Goal: Task Accomplishment & Management: Use online tool/utility

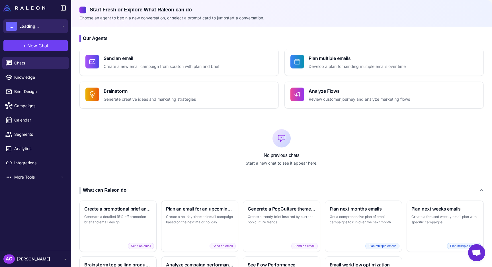
click at [60, 25] on button "... Loading..." at bounding box center [35, 26] width 64 height 14
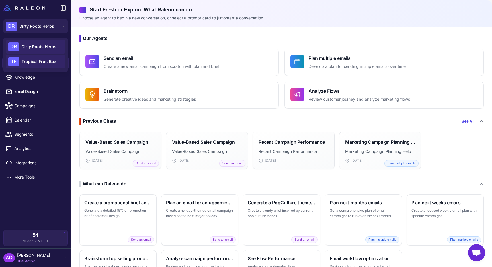
click at [38, 59] on span "Tropical Fruit Box" at bounding box center [39, 61] width 35 height 6
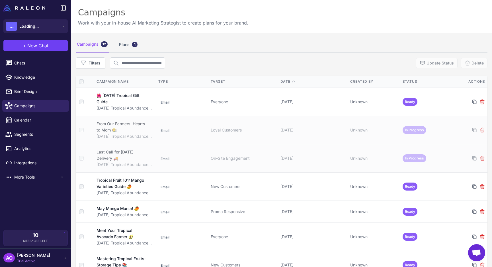
click at [40, 256] on span "[PERSON_NAME]" at bounding box center [33, 255] width 33 height 6
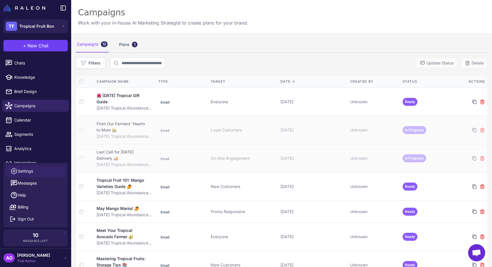
click at [23, 172] on span "Settings" at bounding box center [25, 171] width 15 height 6
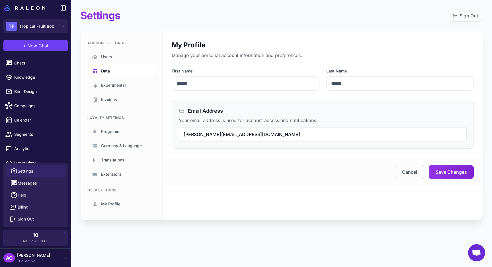
click at [104, 69] on span "Data" at bounding box center [105, 71] width 9 height 6
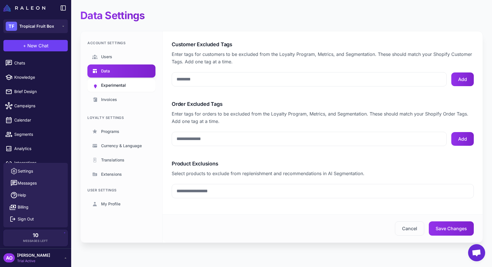
click at [104, 88] on span "Experimental" at bounding box center [113, 85] width 25 height 6
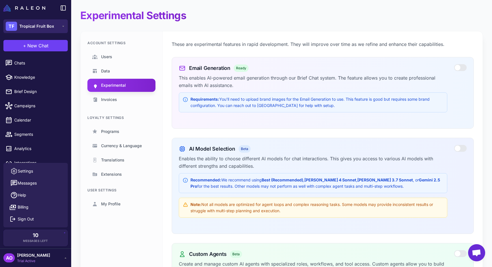
click at [64, 25] on icon at bounding box center [63, 26] width 5 height 5
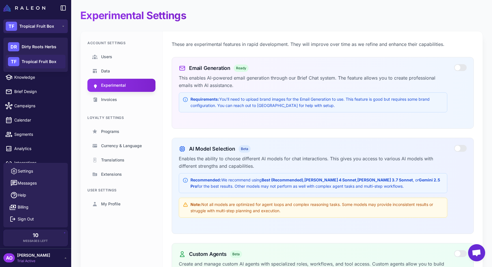
click at [64, 25] on icon at bounding box center [63, 26] width 5 height 5
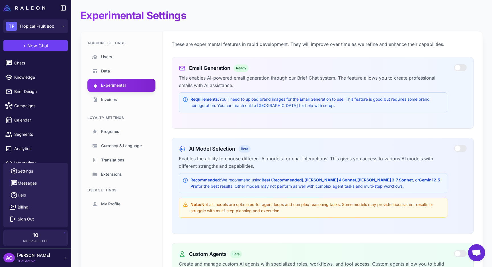
click at [52, 259] on div "AO Andres Ocampo Trial Active" at bounding box center [35, 257] width 64 height 11
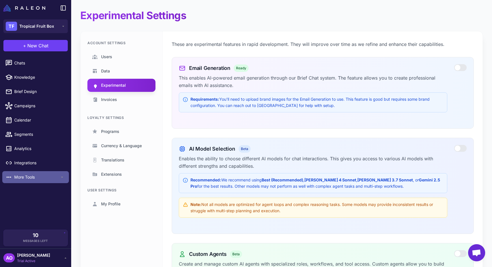
click at [36, 178] on span "More Tools" at bounding box center [37, 177] width 46 height 6
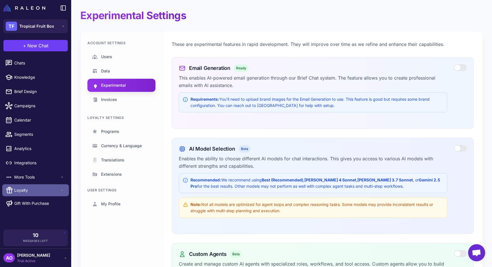
click at [64, 191] on icon at bounding box center [62, 190] width 5 height 5
click at [220, 23] on div "Experimental Settings Account Settings Users Data Experimental Invoices Loyalty…" at bounding box center [281, 271] width 421 height 543
click at [416, 114] on div "Email Generation Ready This enables AI-powered email generation through our Bri…" at bounding box center [313, 90] width 269 height 53
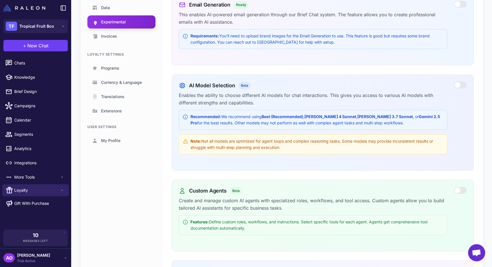
scroll to position [68, 0]
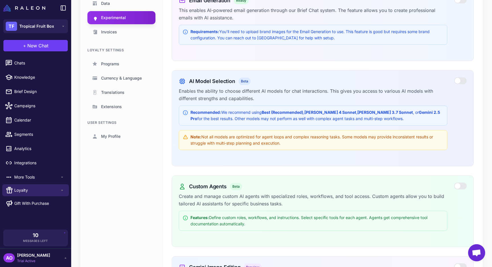
click at [311, 65] on div "These are experimental features in rapid development. They will improve over ti…" at bounding box center [323, 196] width 320 height 465
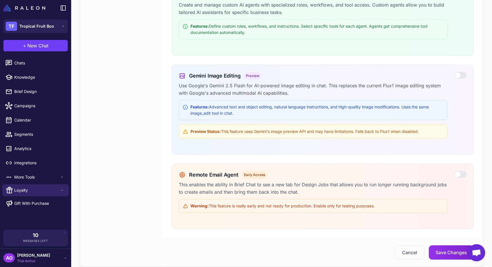
scroll to position [268, 0]
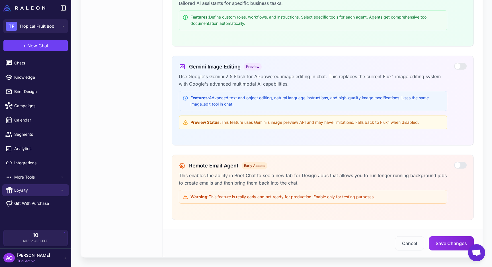
click at [158, 115] on div "Account Settings Users Data Experimental Invoices Loyalty Settings Programs Cur…" at bounding box center [122, 10] width 82 height 493
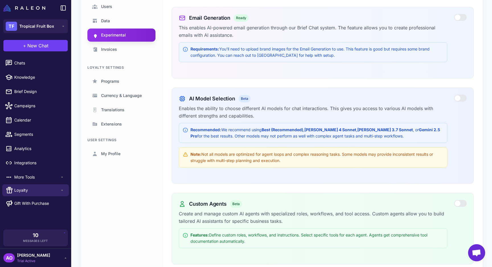
scroll to position [46, 0]
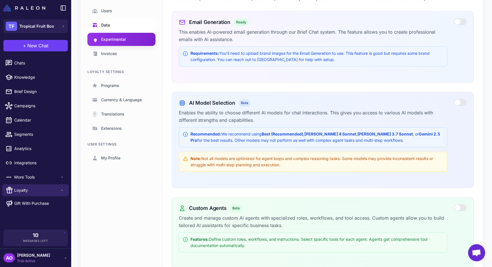
click at [109, 27] on span "Data" at bounding box center [105, 25] width 9 height 6
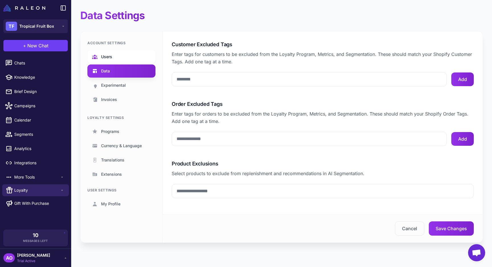
click at [119, 52] on link "Users" at bounding box center [121, 56] width 68 height 13
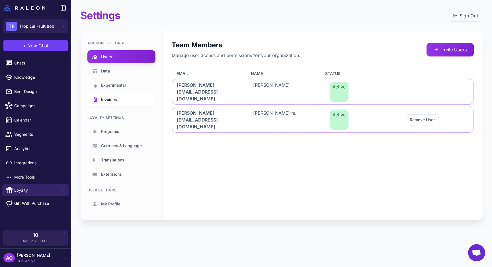
click at [112, 98] on span "Invoices" at bounding box center [109, 99] width 16 height 6
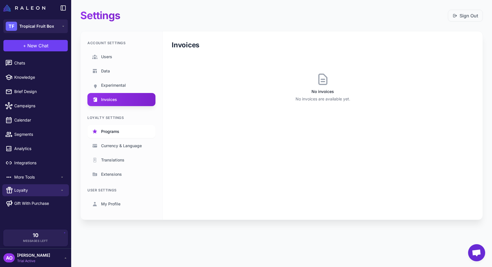
click at [110, 131] on span "Programs" at bounding box center [110, 131] width 18 height 6
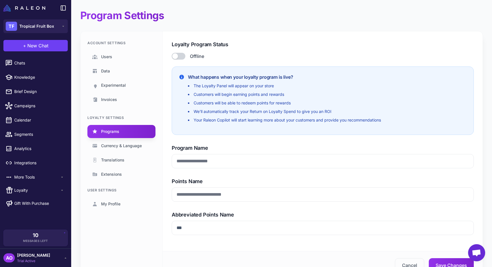
type input "**********"
type input "******"
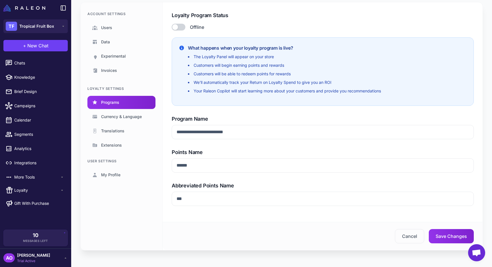
scroll to position [31, 0]
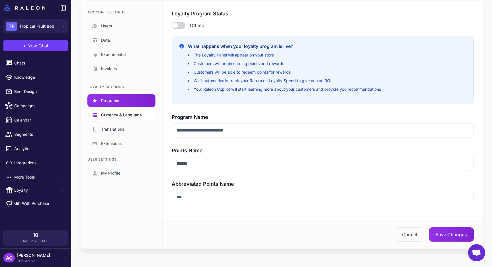
click at [108, 113] on span "Currency & Language" at bounding box center [121, 115] width 41 height 6
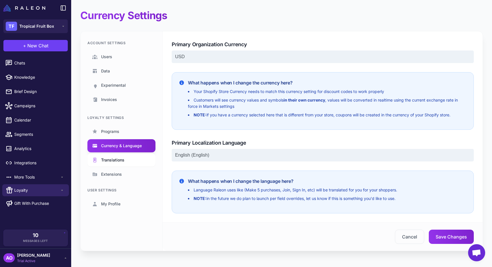
click at [118, 160] on span "Translations" at bounding box center [112, 160] width 23 height 6
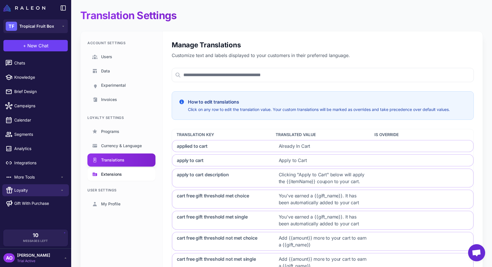
click at [117, 174] on span "Extensions" at bounding box center [111, 174] width 21 height 6
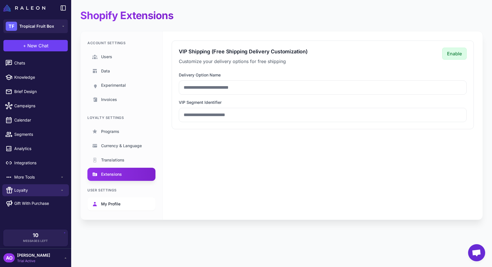
click at [113, 205] on span "My Profile" at bounding box center [110, 204] width 19 height 6
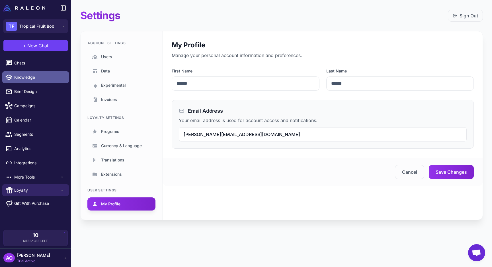
click at [28, 80] on link "Knowledge" at bounding box center [35, 77] width 67 height 12
select select
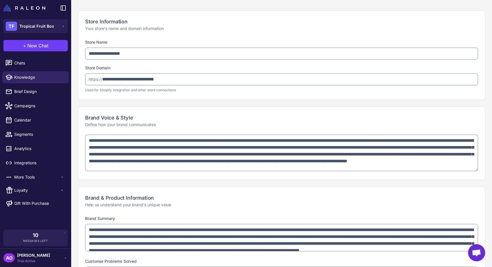
scroll to position [61, 0]
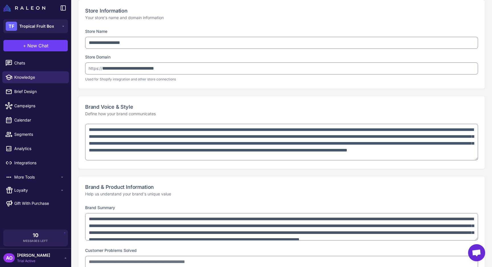
type textarea "**********"
select select "********"
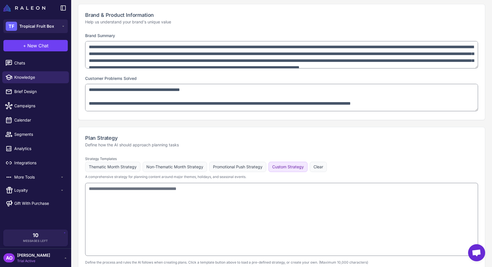
type textarea "**********"
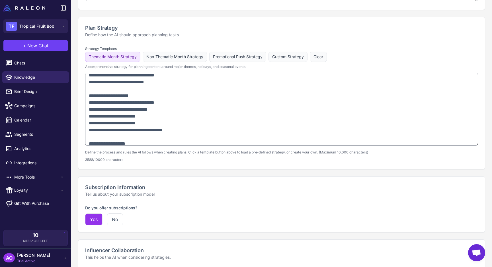
scroll to position [378, 0]
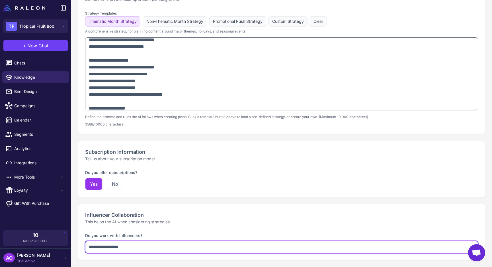
click at [130, 250] on select "**********" at bounding box center [281, 247] width 393 height 12
select select "*********"
click at [85, 241] on select "**********" at bounding box center [281, 247] width 393 height 12
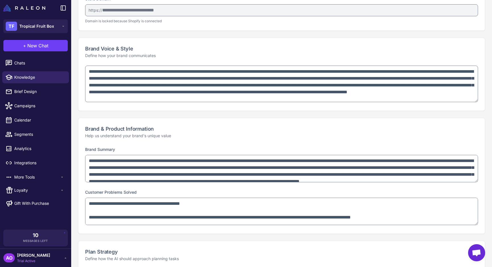
scroll to position [0, 0]
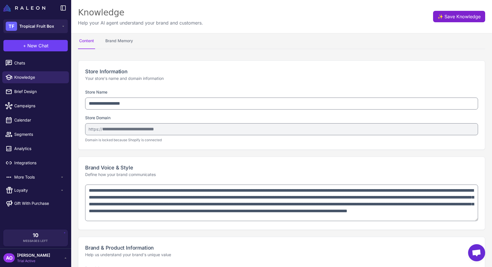
click at [465, 19] on button "✨ Save Knowledge" at bounding box center [459, 16] width 52 height 11
click at [116, 41] on button "Brand Memory" at bounding box center [119, 41] width 30 height 16
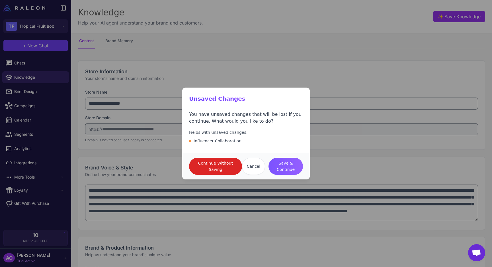
click at [284, 165] on span "Save & Continue" at bounding box center [285, 166] width 25 height 13
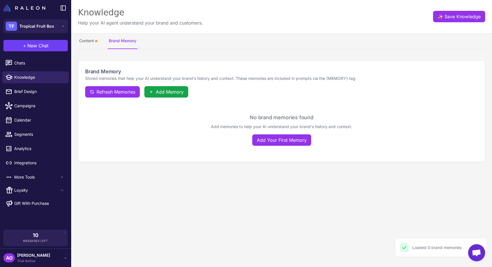
click at [200, 55] on div "Brand Memory Stored memories that help your AI understand your brand's history …" at bounding box center [281, 111] width 421 height 115
click at [177, 54] on div "Brand Memory Stored memories that help your AI understand your brand's history …" at bounding box center [281, 111] width 421 height 115
click at [101, 91] on span "Refresh Memories" at bounding box center [116, 91] width 39 height 7
click at [181, 54] on div "Brand Memory Stored memories that help your AI understand your brand's history …" at bounding box center [281, 111] width 421 height 115
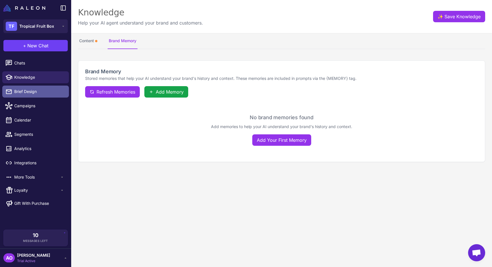
click at [33, 89] on span "Brief Design" at bounding box center [39, 91] width 50 height 6
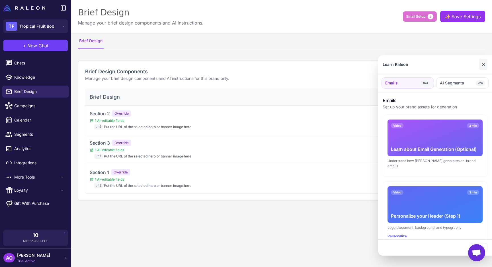
click at [484, 64] on button "✕" at bounding box center [483, 64] width 8 height 11
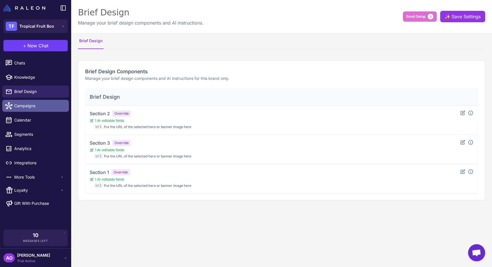
click at [38, 105] on span "Campaigns" at bounding box center [39, 106] width 50 height 6
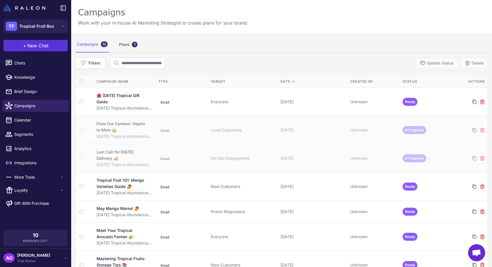
click at [34, 45] on span "New Chat" at bounding box center [37, 45] width 21 height 7
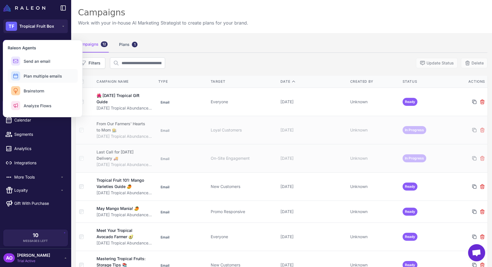
click at [41, 76] on span "Plan multiple emails" at bounding box center [43, 76] width 38 height 6
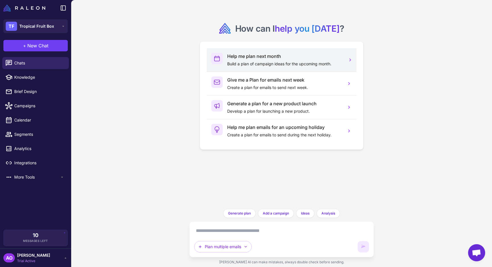
click at [265, 57] on h3 "Help me plan next month" at bounding box center [284, 56] width 115 height 7
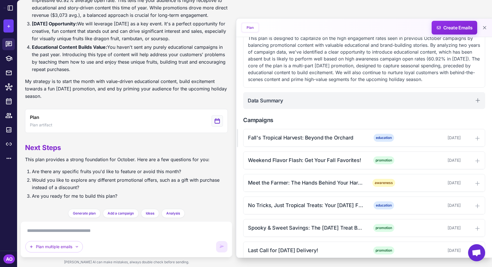
scroll to position [128, 0]
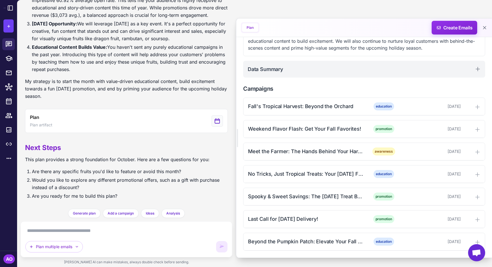
click at [361, 88] on h2 "Campaigns" at bounding box center [364, 88] width 242 height 9
click at [410, 85] on h2 "Campaigns" at bounding box center [364, 88] width 242 height 9
click at [477, 106] on icon at bounding box center [478, 107] width 6 height 6
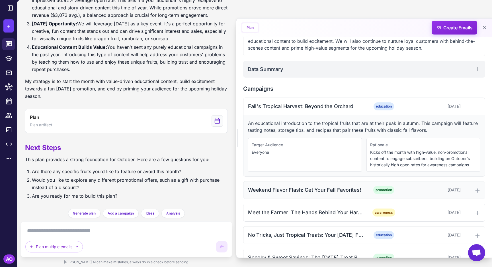
click at [475, 188] on icon at bounding box center [478, 190] width 6 height 6
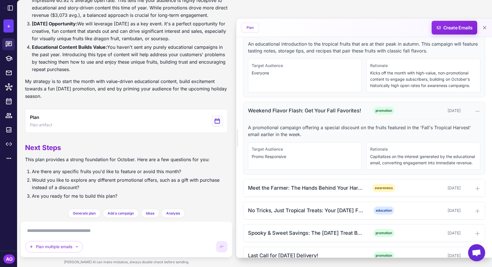
scroll to position [209, 0]
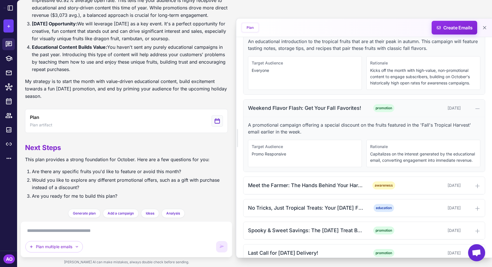
click at [475, 188] on div at bounding box center [471, 185] width 17 height 7
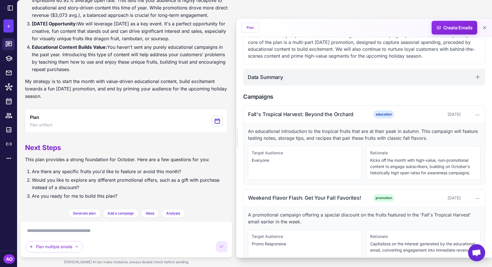
scroll to position [187, 0]
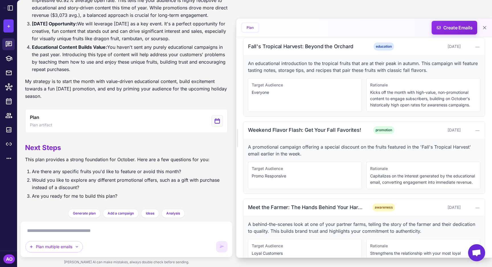
click at [290, 100] on div "Target Audience Everyone" at bounding box center [305, 95] width 114 height 34
click at [272, 93] on p "Everyone" at bounding box center [305, 92] width 107 height 6
click at [426, 100] on p "Kicks off the month with high-value, non-promotional content to engage subscrib…" at bounding box center [423, 98] width 107 height 19
click at [401, 93] on p "Kicks off the month with high-value, non-promotional content to engage subscrib…" at bounding box center [423, 98] width 107 height 19
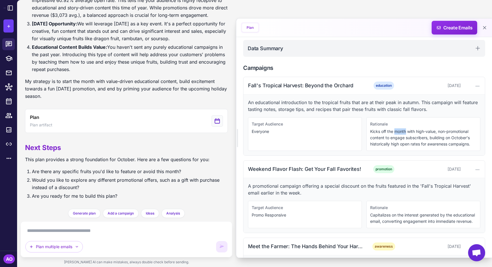
scroll to position [148, 0]
click at [428, 86] on div "October 2, 2025" at bounding box center [432, 86] width 56 height 6
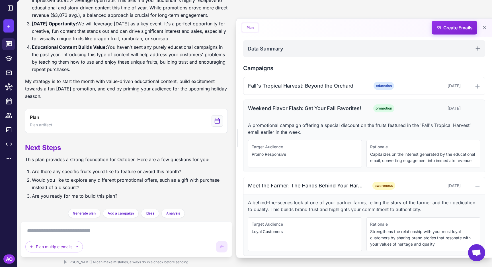
click at [469, 107] on div at bounding box center [471, 108] width 17 height 7
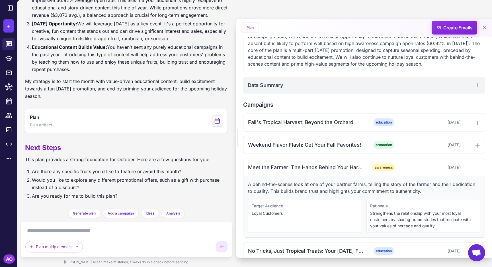
scroll to position [94, 0]
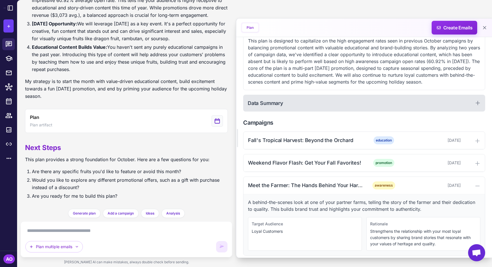
click at [474, 95] on div "Data Summary" at bounding box center [364, 103] width 242 height 17
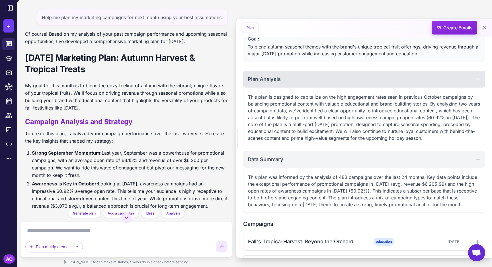
scroll to position [42, 0]
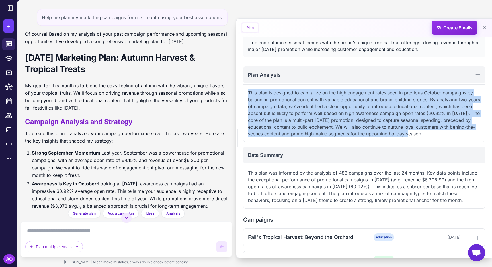
drag, startPoint x: 253, startPoint y: 88, endPoint x: 407, endPoint y: 131, distance: 160.5
click at [407, 131] on div "This plan is designed to capitalize on the high engagement rates seen in previo…" at bounding box center [364, 113] width 242 height 58
click at [413, 122] on p "This plan is designed to capitalize on the high engagement rates seen in previo…" at bounding box center [364, 113] width 232 height 48
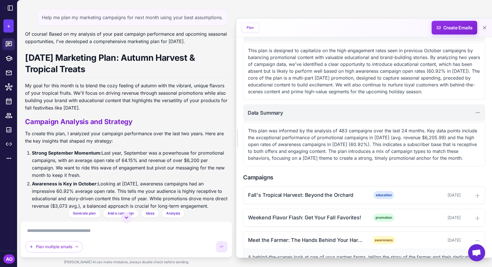
scroll to position [86, 0]
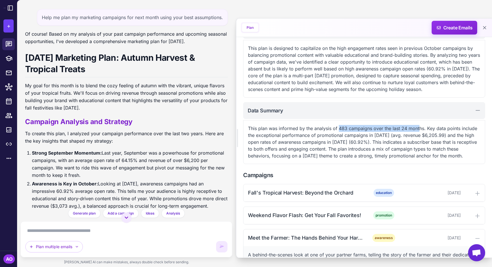
drag, startPoint x: 339, startPoint y: 128, endPoint x: 419, endPoint y: 131, distance: 80.4
click at [419, 131] on p "This plan was informed by the analysis of 483 campaigns over the last 24 months…" at bounding box center [364, 142] width 232 height 34
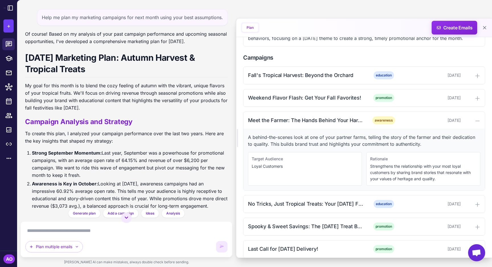
scroll to position [205, 0]
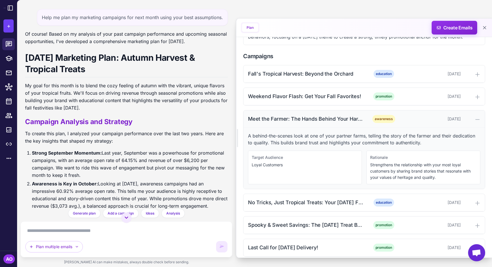
click at [474, 122] on div at bounding box center [471, 118] width 17 height 7
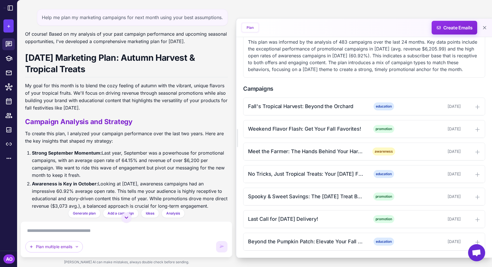
scroll to position [179, 0]
click at [479, 109] on icon at bounding box center [478, 107] width 6 height 6
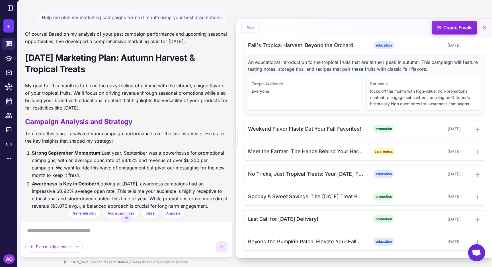
scroll to position [240, 0]
click at [478, 129] on icon at bounding box center [478, 129] width 4 height 4
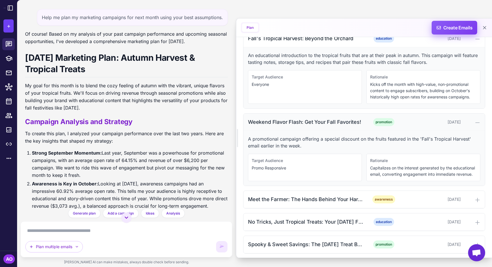
click at [454, 29] on span "Create Emails" at bounding box center [455, 28] width 50 height 14
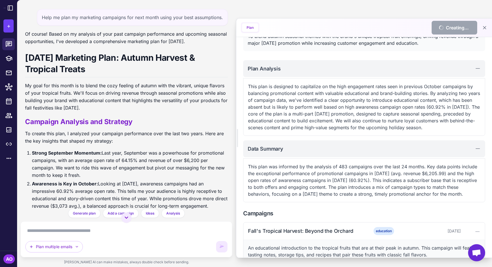
scroll to position [0, 0]
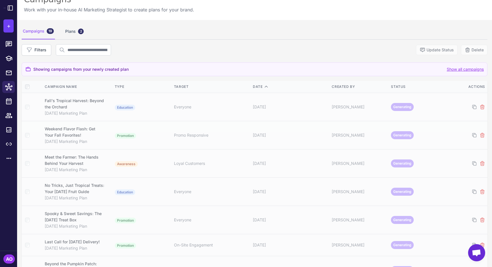
scroll to position [15, 0]
click at [236, 38] on div "Campaigns 19 Plans 2" at bounding box center [255, 30] width 466 height 16
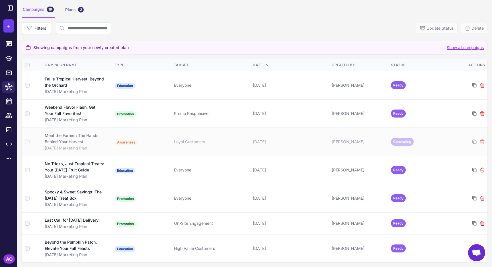
click at [238, 24] on div "Filters Update Status Delete" at bounding box center [255, 28] width 466 height 11
click at [337, 28] on div "Filters Update Status Delete Showing campaigns from your newly created plan Sho…" at bounding box center [255, 143] width 466 height 240
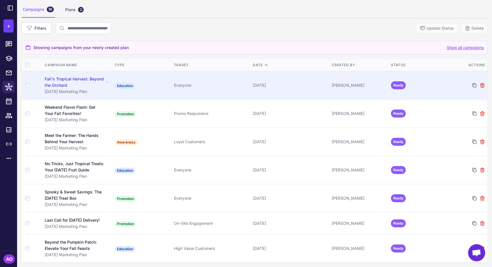
click at [293, 82] on div "October 2, 2025" at bounding box center [290, 85] width 74 height 6
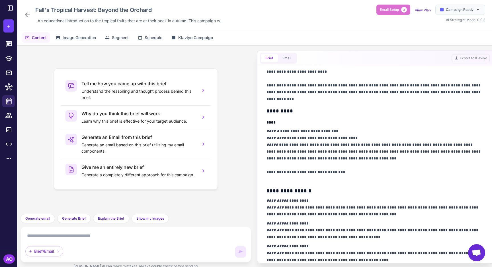
scroll to position [177, 0]
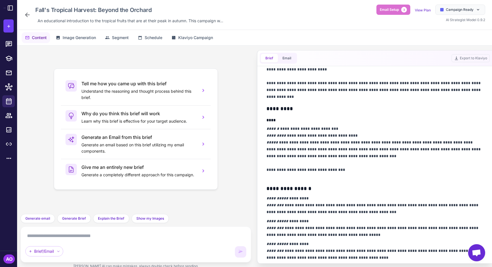
click at [366, 166] on p "**********" at bounding box center [375, 152] width 216 height 55
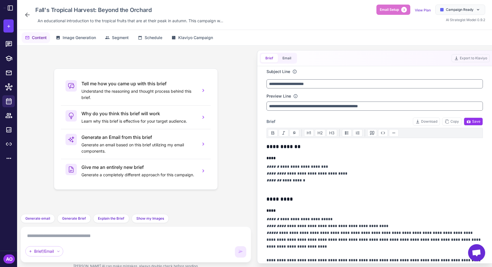
click at [350, 165] on p "**********" at bounding box center [375, 176] width 216 height 27
click at [289, 58] on button "Email" at bounding box center [287, 58] width 18 height 9
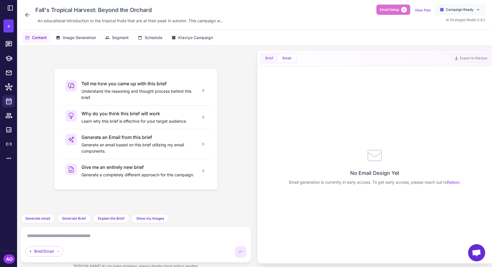
click at [269, 57] on button "Brief" at bounding box center [269, 58] width 17 height 9
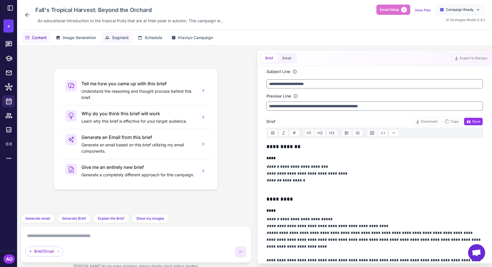
click at [120, 35] on span "Segment" at bounding box center [120, 37] width 17 height 6
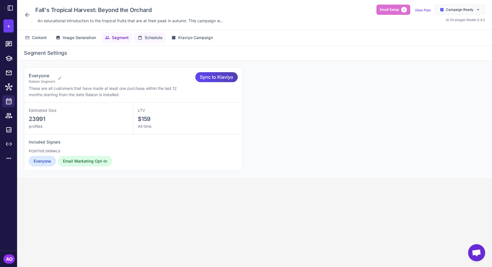
click at [145, 37] on button "Schedule" at bounding box center [149, 37] width 31 height 11
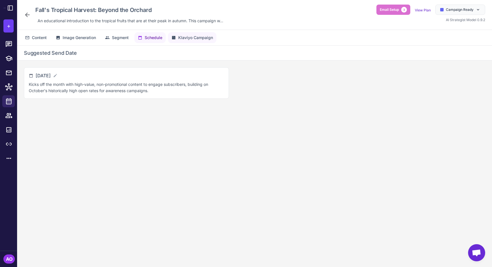
click at [190, 39] on span "Klaviyo Campaign" at bounding box center [195, 37] width 35 height 6
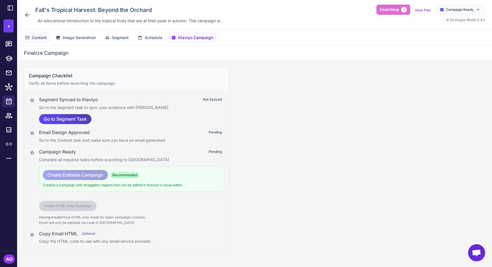
click at [38, 41] on button "Content" at bounding box center [36, 37] width 28 height 11
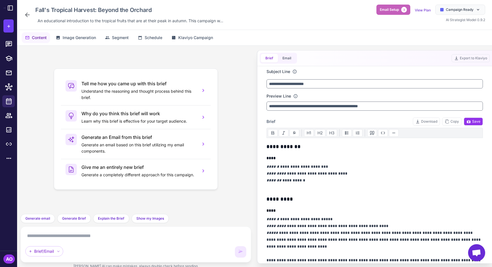
click at [394, 9] on span "Email Setup" at bounding box center [389, 9] width 19 height 5
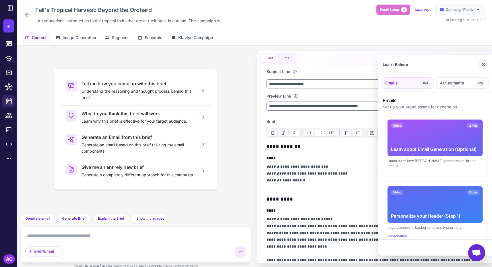
click at [486, 60] on button "✕" at bounding box center [483, 64] width 8 height 11
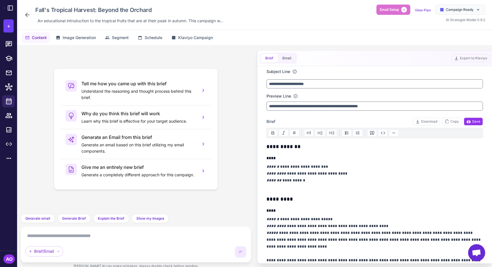
click at [451, 38] on div "Content Image Generation Segment Schedule Klaviyo Campaign" at bounding box center [254, 37] width 475 height 15
click at [460, 9] on span "Campaign Ready" at bounding box center [460, 9] width 28 height 5
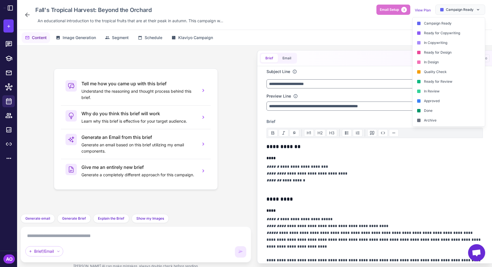
click at [334, 24] on div "Fall's Tropical Harvest: Beyond the Orchard An educational introduction to the …" at bounding box center [254, 15] width 461 height 21
click at [10, 257] on div "AO" at bounding box center [8, 258] width 11 height 9
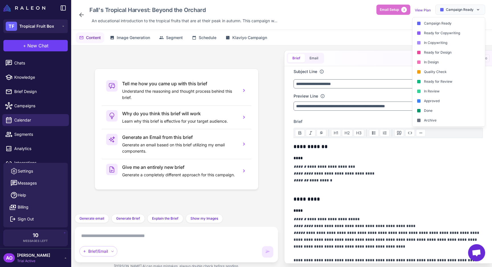
click at [38, 256] on span "[PERSON_NAME]" at bounding box center [33, 255] width 33 height 6
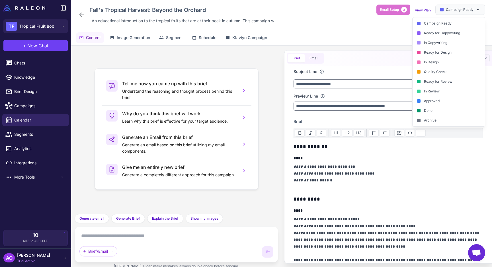
click at [52, 260] on div "AO Andres Ocampo Trial Active" at bounding box center [35, 257] width 64 height 11
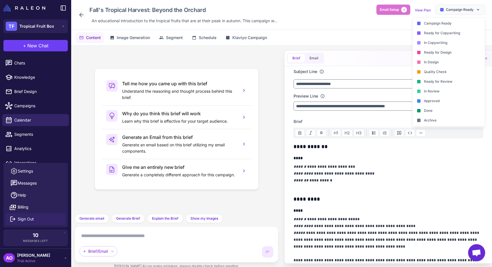
click at [31, 220] on span "Sign Out" at bounding box center [26, 219] width 16 height 6
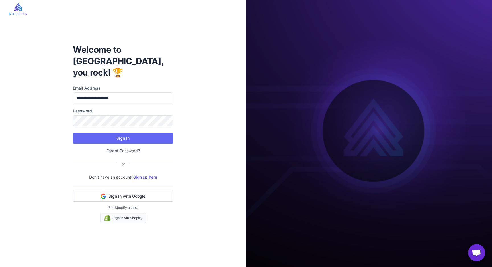
click at [111, 85] on label "Email Address" at bounding box center [123, 88] width 100 height 6
click at [111, 92] on input "**********" at bounding box center [123, 97] width 100 height 11
click at [217, 109] on div "**********" at bounding box center [123, 133] width 246 height 267
click at [141, 135] on button "Sign In" at bounding box center [123, 138] width 100 height 11
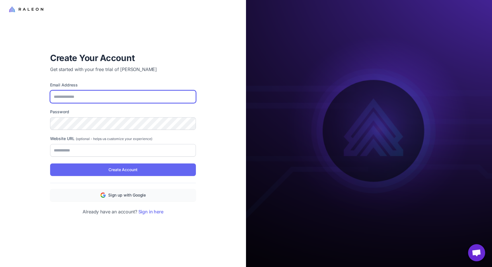
click at [104, 92] on input "Email Address" at bounding box center [123, 96] width 146 height 13
type input "**********"
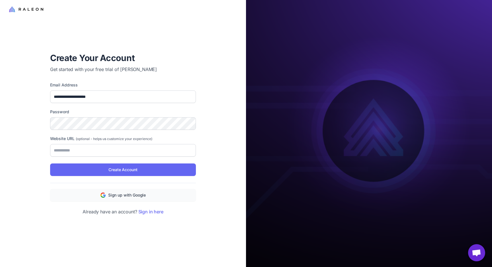
click at [29, 123] on div "**********" at bounding box center [123, 133] width 246 height 267
click at [16, 104] on div "**********" at bounding box center [123, 133] width 246 height 267
click at [25, 132] on div "**********" at bounding box center [123, 133] width 246 height 267
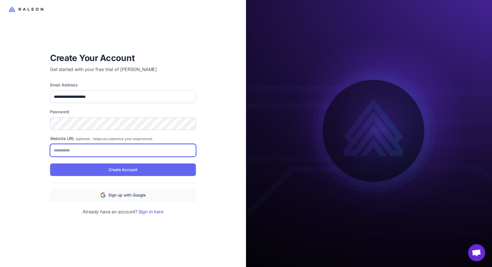
click at [70, 150] on input "Website URL (optional - helps us customize your experience)" at bounding box center [123, 150] width 146 height 13
type input "**********"
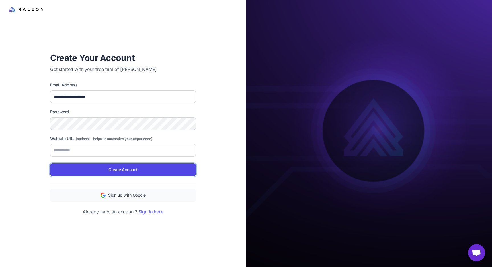
click at [126, 170] on span "Create Account" at bounding box center [123, 169] width 29 height 6
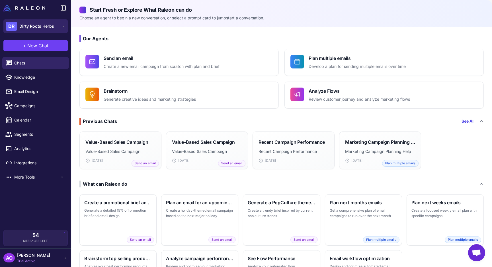
click at [41, 31] on button "DR Dirty Roots Herbs" at bounding box center [35, 26] width 64 height 14
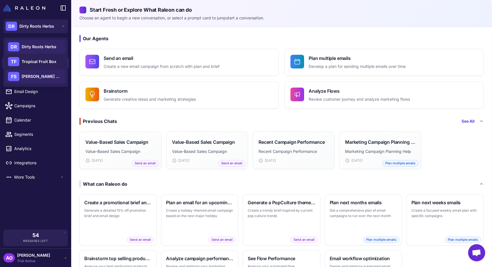
click at [35, 76] on span "Flora Sophia Botanicals" at bounding box center [42, 76] width 40 height 6
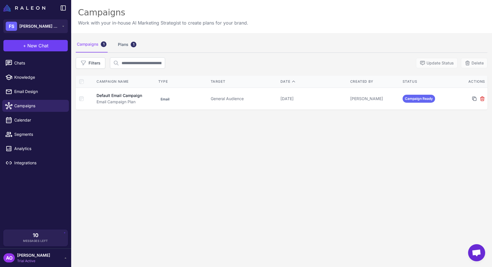
click at [297, 29] on div "Campaigns Work with your in-house AI Marketing Strategist to create plans for y…" at bounding box center [281, 16] width 421 height 33
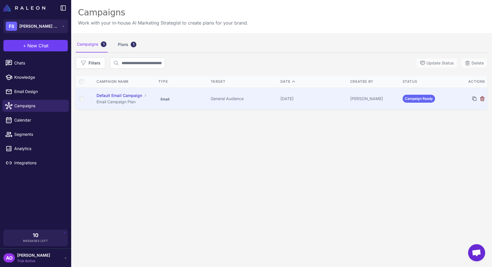
click at [484, 99] on icon at bounding box center [483, 99] width 6 height 6
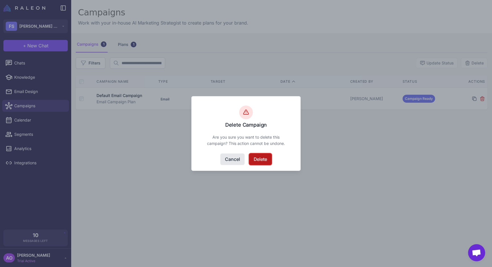
click at [265, 159] on button "Delete" at bounding box center [260, 158] width 23 height 11
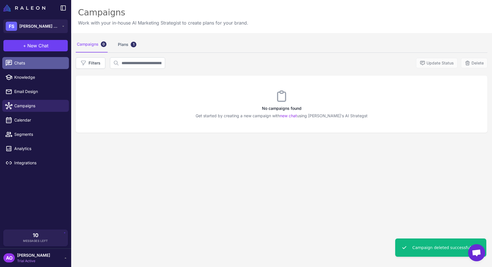
click at [25, 63] on span "Chats" at bounding box center [39, 63] width 50 height 6
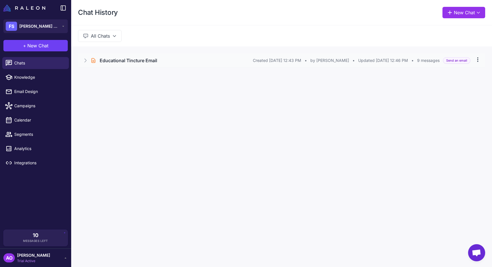
click at [477, 59] on icon at bounding box center [478, 60] width 6 height 6
drag, startPoint x: 443, startPoint y: 73, endPoint x: 348, endPoint y: 123, distance: 107.5
click at [348, 123] on div "Chat History New Chat All Chats Brief Chat Educational Tincture Email Created S…" at bounding box center [281, 133] width 421 height 267
click at [22, 62] on span "Chats" at bounding box center [39, 63] width 50 height 6
click at [37, 77] on span "Knowledge" at bounding box center [39, 77] width 50 height 6
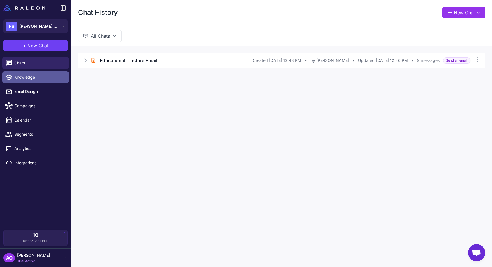
select select
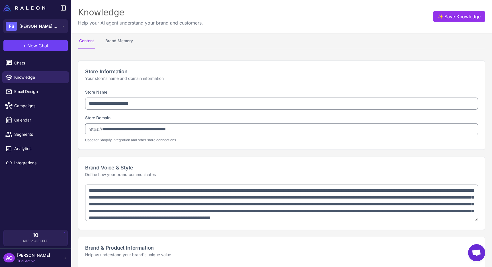
type textarea "**********"
select select "*********"
type textarea "**********"
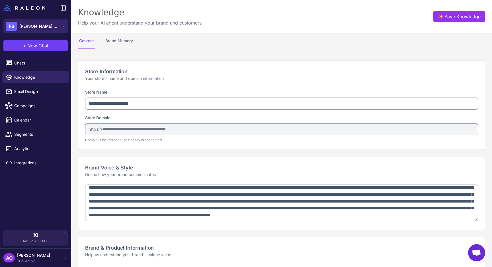
click at [40, 27] on span "Flora Sophia Botanicals" at bounding box center [39, 26] width 40 height 6
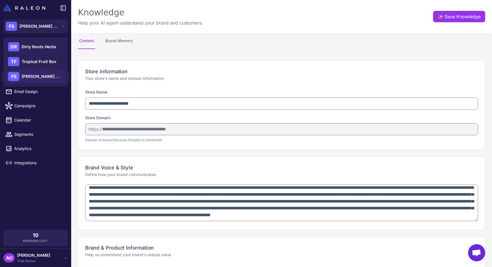
click at [165, 20] on p "Help your AI agent understand your brand and customers." at bounding box center [140, 22] width 125 height 7
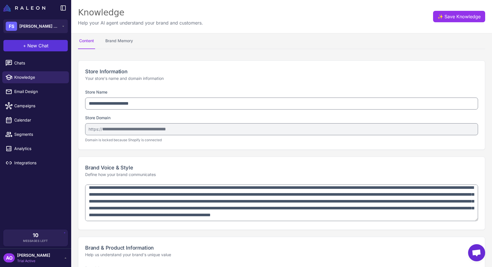
click at [29, 44] on span "New Chat" at bounding box center [37, 45] width 21 height 7
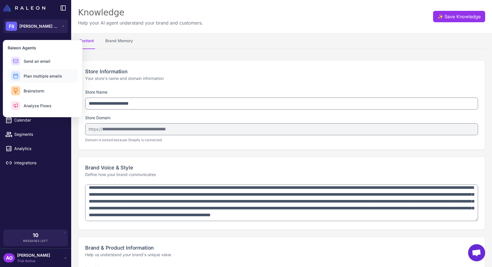
click at [50, 77] on span "Plan multiple emails" at bounding box center [43, 76] width 38 height 6
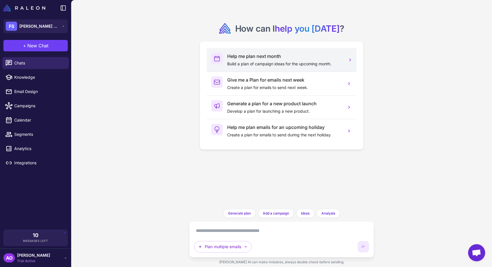
click at [302, 58] on h3 "Help me plan next month" at bounding box center [284, 56] width 115 height 7
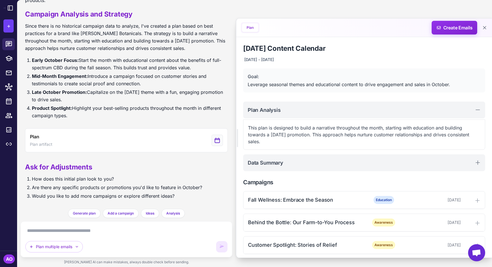
scroll to position [89, 0]
click at [379, 40] on div "October 2025 Content Calendar October 2, 2025 - October 28, 2025 Goal: Leverage…" at bounding box center [364, 171] width 256 height 269
click at [370, 174] on div "October 2025 Content Calendar October 2, 2025 - October 28, 2025 Goal: Leverage…" at bounding box center [364, 171] width 256 height 269
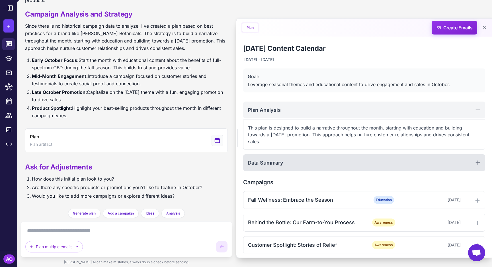
click at [359, 169] on div "Data Summary" at bounding box center [364, 162] width 242 height 17
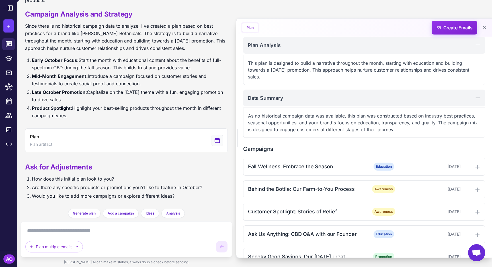
scroll to position [80, 0]
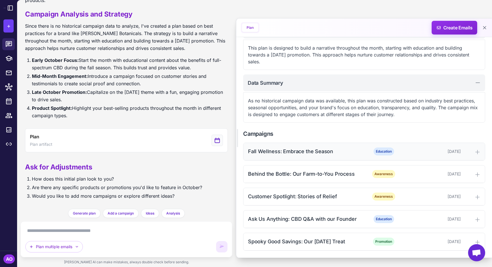
click at [412, 147] on div "Fall Wellness: Embrace the Season Education October 2, 2025" at bounding box center [365, 151] width 242 height 17
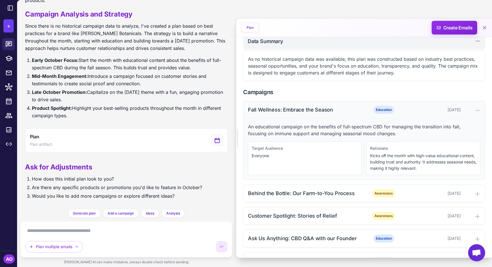
scroll to position [126, 0]
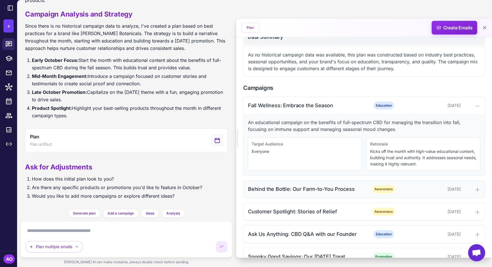
click at [414, 192] on div "Behind the Bottle: Our Farm-to-You Process Awareness October 7, 2025" at bounding box center [365, 188] width 242 height 17
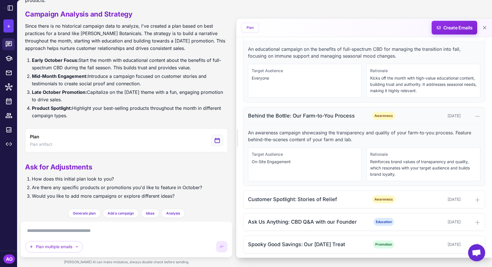
scroll to position [202, 0]
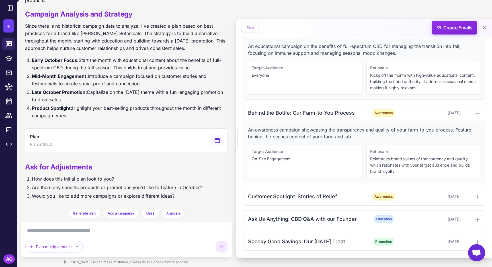
click at [407, 207] on div "Fall Wellness: Embrace the Season Education October 2, 2025 An educational camp…" at bounding box center [364, 136] width 242 height 230
click at [402, 201] on div "Customer Spotlight: Stories of Relief Awareness October 14, 2025" at bounding box center [365, 196] width 242 height 17
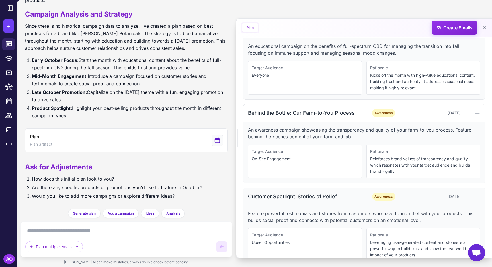
scroll to position [263, 0]
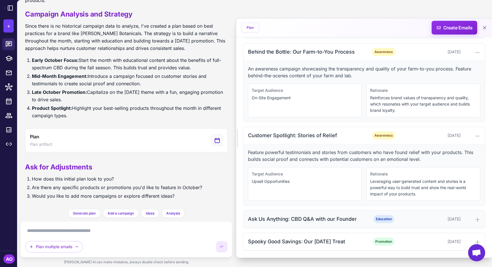
click at [406, 222] on div "Ask Us Anything: CBD Q&A with our Founder Education October 21, 2025" at bounding box center [365, 218] width 242 height 17
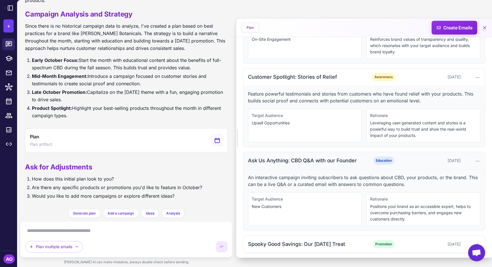
scroll to position [324, 0]
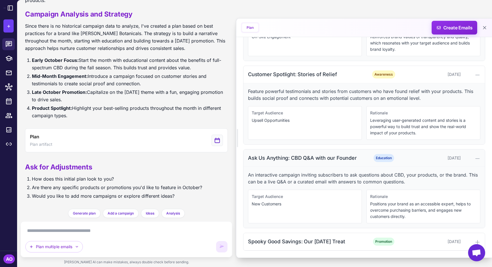
click at [417, 161] on div "Ask Us Anything: CBD Q&A with our Founder Education October 21, 2025" at bounding box center [365, 157] width 242 height 17
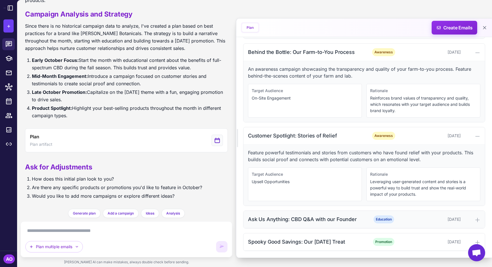
click at [404, 219] on div "Ask Us Anything: CBD Q&A with our Founder Education October 21, 2025" at bounding box center [365, 218] width 242 height 17
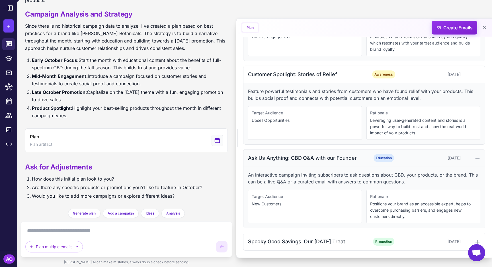
click at [410, 165] on div "Ask Us Anything: CBD Q&A with our Founder Education October 21, 2025" at bounding box center [365, 157] width 242 height 17
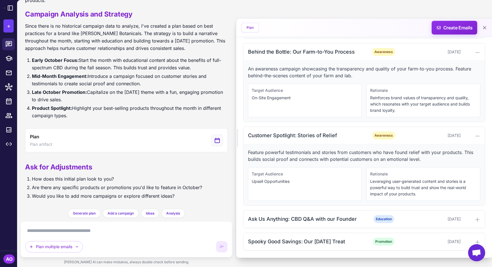
click at [397, 144] on div "Feature powerful testimonials and stories from customers who have found relief …" at bounding box center [365, 174] width 242 height 61
click at [396, 134] on div "Awareness" at bounding box center [383, 135] width 37 height 8
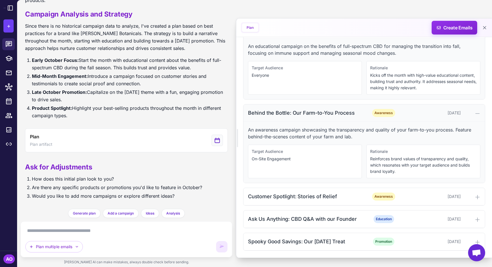
click at [396, 119] on div "Behind the Bottle: Our Farm-to-You Process Awareness October 7, 2025" at bounding box center [365, 112] width 242 height 17
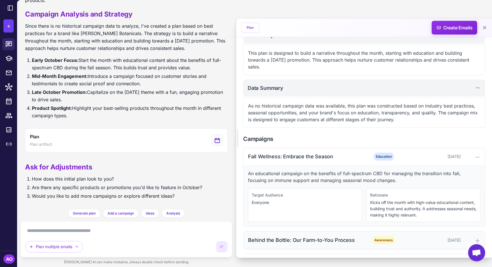
scroll to position [46, 0]
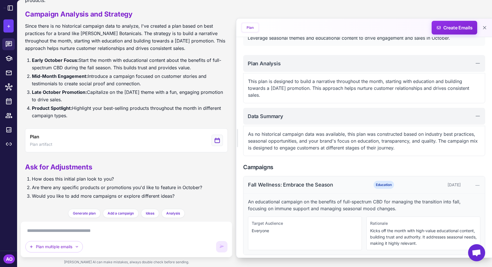
click at [417, 185] on div "[DATE]" at bounding box center [432, 184] width 56 height 6
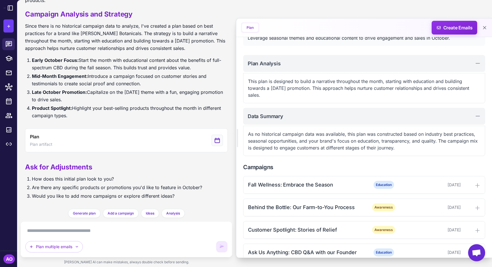
click at [111, 227] on textarea at bounding box center [126, 230] width 202 height 9
type textarea "*"
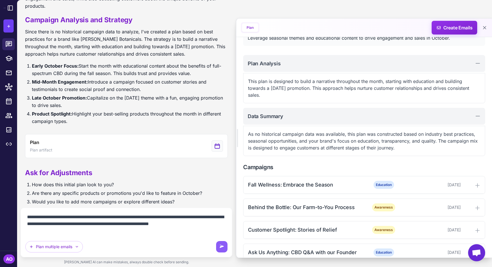
scroll to position [89, 0]
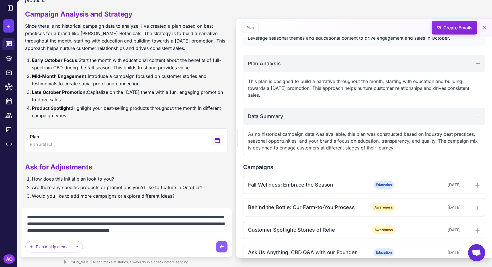
type textarea "**********"
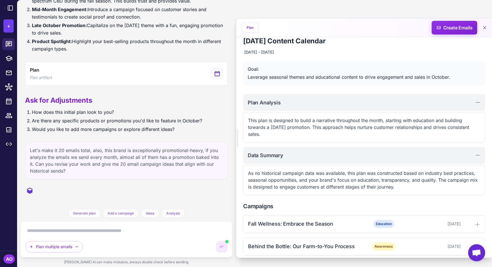
scroll to position [0, 0]
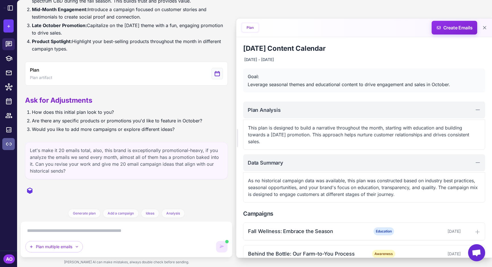
click at [8, 143] on icon at bounding box center [8, 143] width 7 height 7
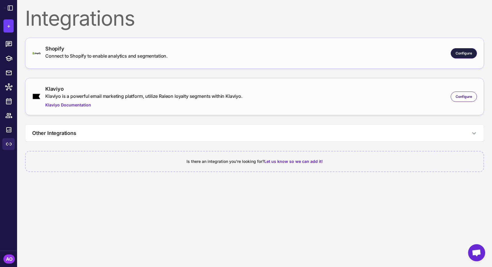
click at [468, 55] on span "Configure" at bounding box center [464, 53] width 17 height 5
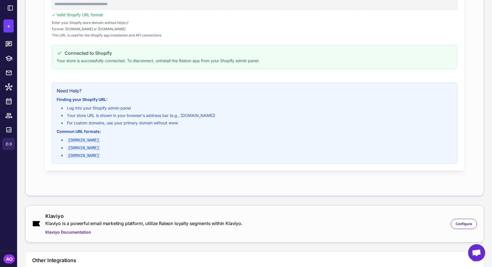
scroll to position [154, 0]
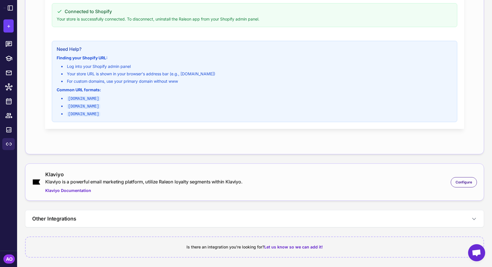
click at [196, 172] on div "Klaviyo" at bounding box center [143, 174] width 197 height 8
click at [464, 184] on div "Configure" at bounding box center [464, 182] width 26 height 10
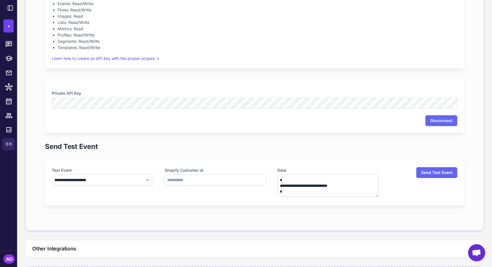
scroll to position [449, 0]
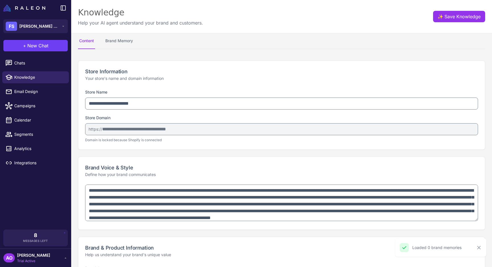
select select "*********"
click at [18, 64] on span "Chats" at bounding box center [39, 63] width 50 height 6
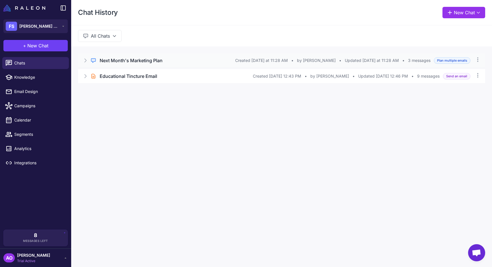
click at [187, 65] on div "Regular Chat Next Month's Marketing Plan Created [DATE] at 11:28 AM • by [PERSO…" at bounding box center [281, 60] width 407 height 14
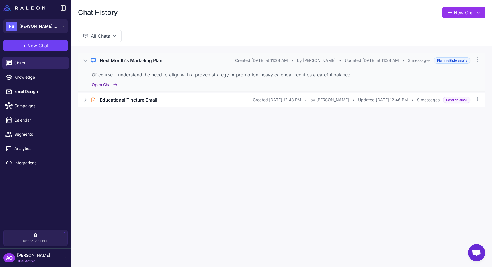
click at [104, 85] on button "Open Chat" at bounding box center [105, 84] width 26 height 6
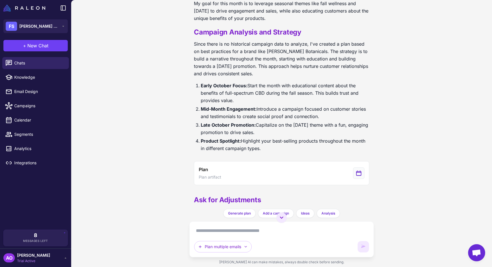
scroll to position [106, 0]
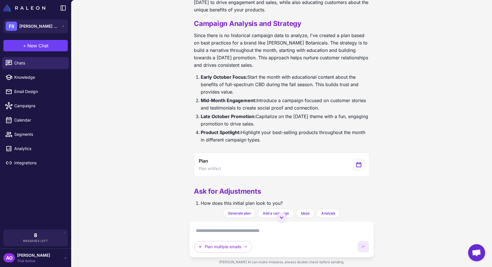
click at [262, 148] on div "Of course! I can help with that. I'll create a marketing plan for [DATE] based …" at bounding box center [281, 49] width 175 height 197
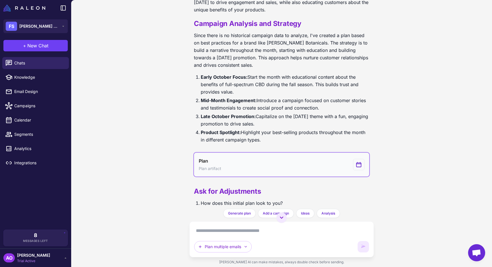
click at [280, 166] on button "Plan Plan artifact" at bounding box center [281, 164] width 175 height 24
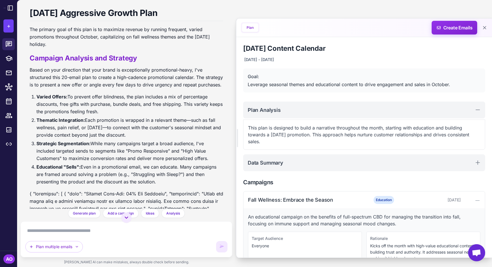
scroll to position [417, 0]
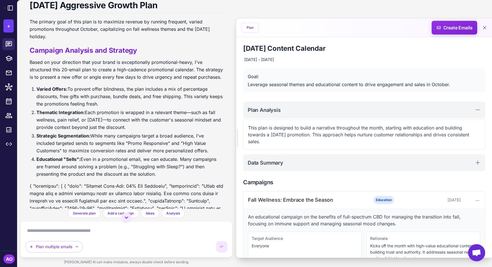
click at [94, 25] on p "The primary goal of this plan is to maximize revenue by running frequent, varie…" at bounding box center [127, 29] width 194 height 22
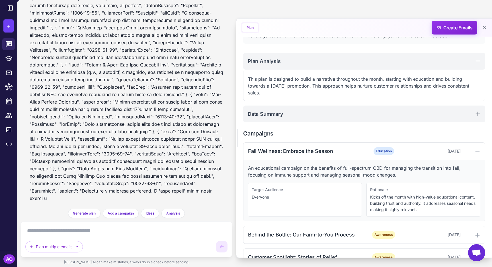
scroll to position [0, 0]
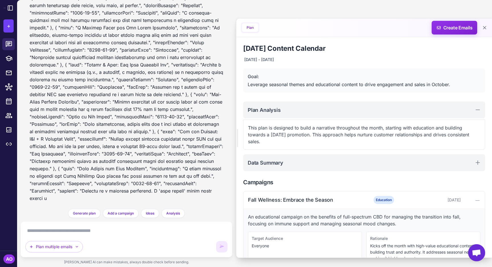
click at [254, 26] on button "Plan" at bounding box center [250, 27] width 16 height 9
click at [480, 29] on button at bounding box center [485, 28] width 10 height 10
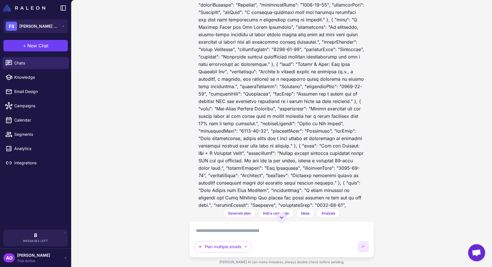
scroll to position [900, 0]
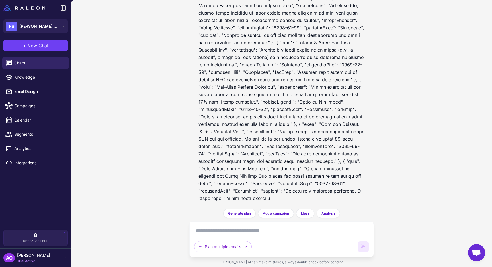
click at [220, 232] on textarea at bounding box center [281, 230] width 175 height 9
click at [243, 247] on button "Plan multiple emails" at bounding box center [223, 246] width 58 height 11
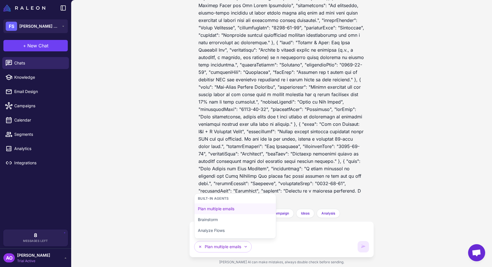
click at [307, 249] on div "Plan multiple emails Built-in Agents Plan multiple emails Brainstorm Analyze Fl…" at bounding box center [274, 246] width 160 height 11
click at [316, 239] on div "Plan multiple emails Built-in Agents Plan multiple emails Brainstorm Analyze Fl…" at bounding box center [281, 239] width 175 height 26
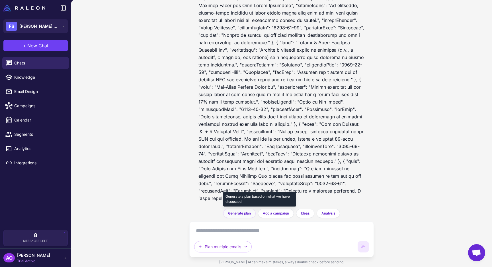
click at [234, 213] on span "Generate plan" at bounding box center [239, 212] width 23 height 5
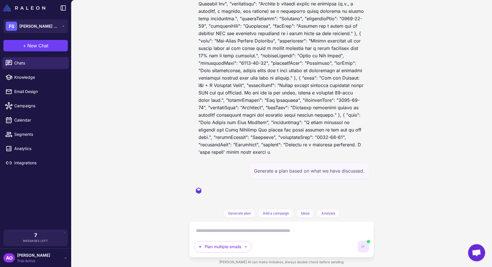
scroll to position [999, 0]
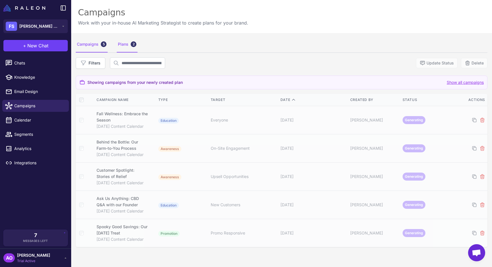
click at [125, 46] on div "Plans 2" at bounding box center [127, 44] width 21 height 16
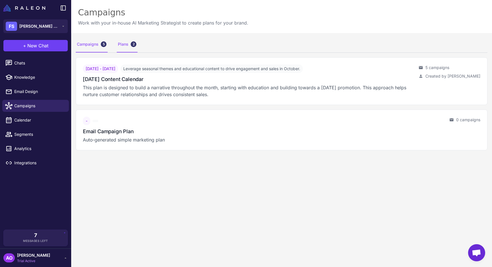
click at [89, 44] on div "Campaigns 5" at bounding box center [92, 44] width 32 height 16
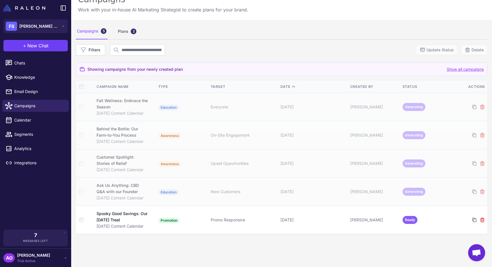
scroll to position [14, 0]
click at [82, 83] on th at bounding box center [84, 86] width 17 height 12
click at [475, 46] on button "Delete" at bounding box center [474, 49] width 26 height 10
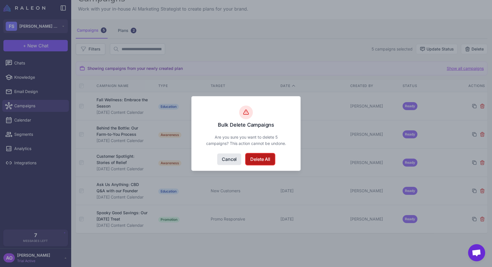
click at [261, 159] on button "Delete All" at bounding box center [260, 158] width 29 height 11
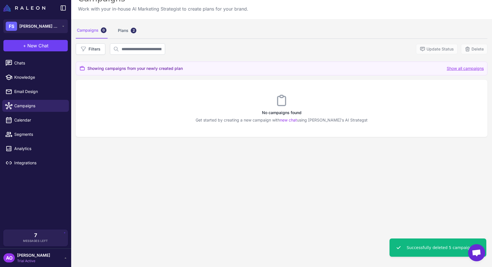
click at [35, 69] on li "Chats" at bounding box center [35, 63] width 71 height 14
click at [24, 66] on link "Chats" at bounding box center [35, 63] width 67 height 12
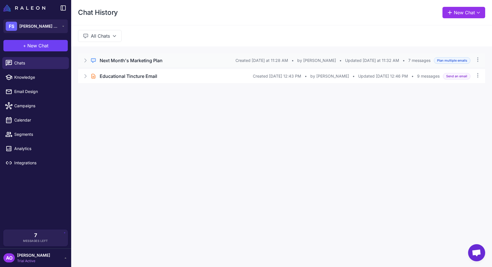
click at [194, 57] on div "Next Month's Marketing Plan" at bounding box center [168, 60] width 136 height 7
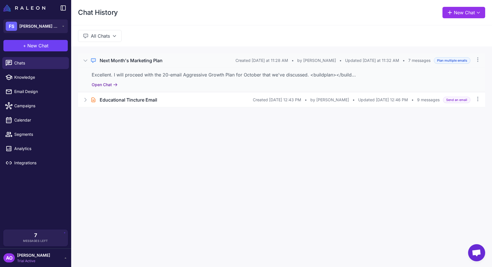
click at [111, 85] on button "Open Chat" at bounding box center [105, 84] width 26 height 6
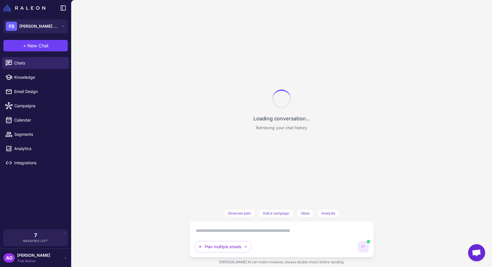
scroll to position [657, 0]
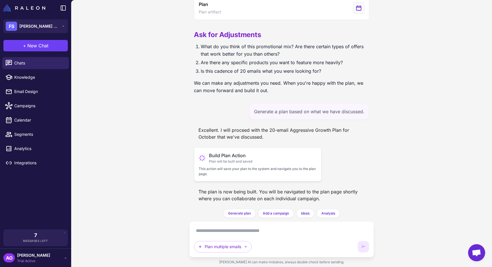
click at [246, 162] on span "Plan will be built and saved" at bounding box center [230, 161] width 43 height 5
click at [222, 170] on p "This action will save your plan to the system and navigate you to the plan page." at bounding box center [258, 171] width 118 height 10
click at [246, 162] on span "Plan will be built and saved" at bounding box center [230, 161] width 43 height 5
click at [235, 163] on span "Plan will be built and saved" at bounding box center [230, 161] width 43 height 5
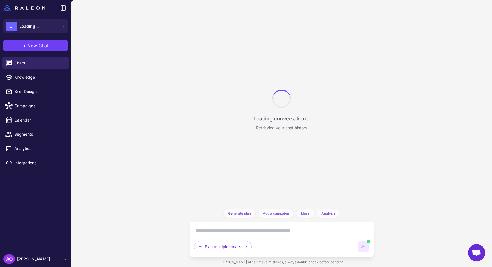
scroll to position [657, 0]
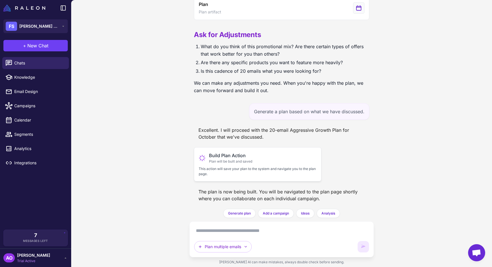
click at [232, 159] on span "Plan will be built and saved" at bounding box center [230, 161] width 43 height 5
click at [212, 154] on span "Build Plan Action" at bounding box center [230, 155] width 43 height 7
click at [214, 151] on div "Build Plan Action Plan will be built and saved This action will save your plan …" at bounding box center [258, 164] width 128 height 34
click at [41, 105] on span "Campaigns" at bounding box center [39, 106] width 50 height 6
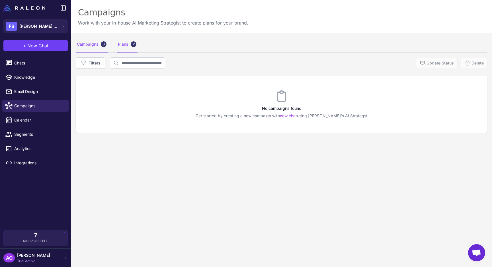
click at [123, 39] on div "Plans 2" at bounding box center [127, 44] width 21 height 16
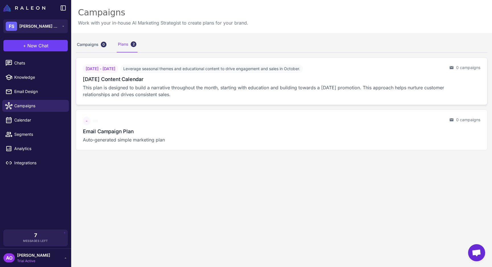
click at [196, 79] on div "[DATE] Content Calendar" at bounding box center [264, 79] width 362 height 8
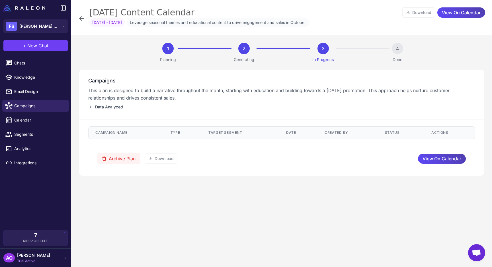
click at [89, 109] on icon at bounding box center [90, 107] width 5 height 5
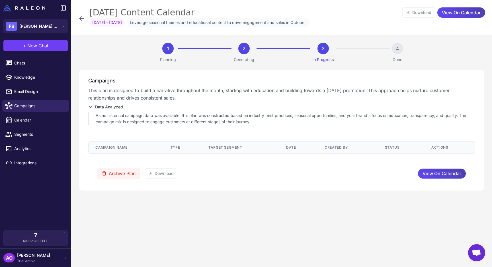
click at [118, 75] on div "Campaigns This plan is designed to build a narrative throughout the month, star…" at bounding box center [281, 101] width 405 height 65
click at [31, 67] on link "Chats" at bounding box center [35, 63] width 67 height 12
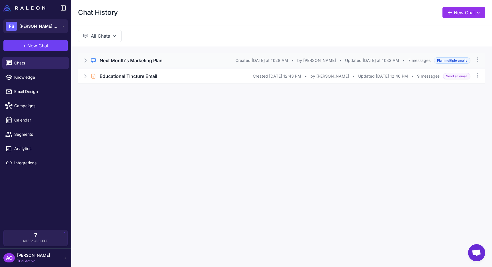
click at [165, 63] on div "Next Month's Marketing Plan" at bounding box center [168, 60] width 136 height 7
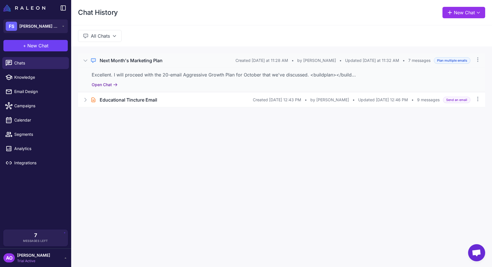
click at [105, 86] on button "Open Chat" at bounding box center [105, 84] width 26 height 6
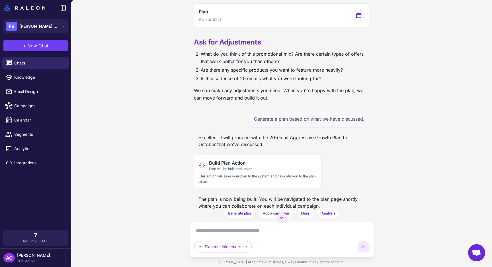
scroll to position [657, 0]
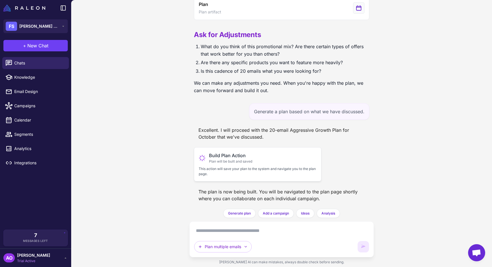
click at [220, 154] on span "Build Plan Action" at bounding box center [230, 155] width 43 height 7
click at [214, 165] on div "Build Plan Action Plan will be built and saved This action will save your plan …" at bounding box center [258, 164] width 128 height 34
click at [204, 156] on icon at bounding box center [202, 157] width 7 height 7
click at [234, 175] on p "This action will save your plan to the system and navigate you to the plan page." at bounding box center [258, 171] width 118 height 10
click at [175, 162] on div "Next Month's Marketing Plan [DATE] Help me plan my marketing campaigns for next…" at bounding box center [281, 133] width 421 height 267
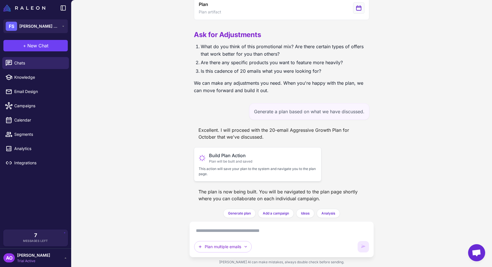
click at [213, 160] on span "Plan will be built and saved" at bounding box center [230, 161] width 43 height 5
click at [228, 230] on textarea at bounding box center [281, 230] width 175 height 9
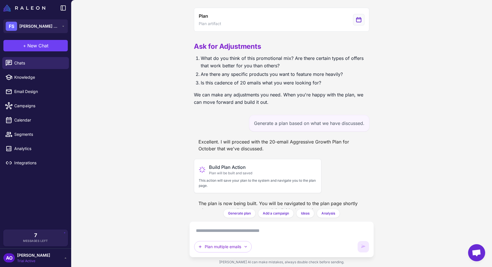
scroll to position [675, 0]
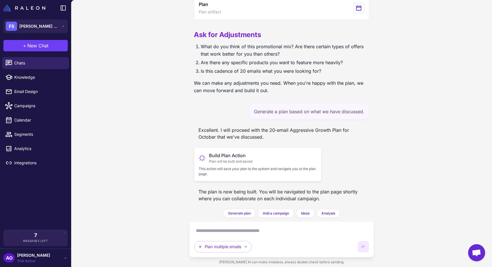
click at [224, 167] on p "This action will save your plan to the system and navigate you to the plan page." at bounding box center [258, 171] width 118 height 10
drag, startPoint x: 233, startPoint y: 221, endPoint x: 232, endPoint y: 226, distance: 5.7
click at [233, 221] on div "Plan multiple emails" at bounding box center [281, 239] width 185 height 36
click at [232, 227] on textarea at bounding box center [281, 230] width 175 height 9
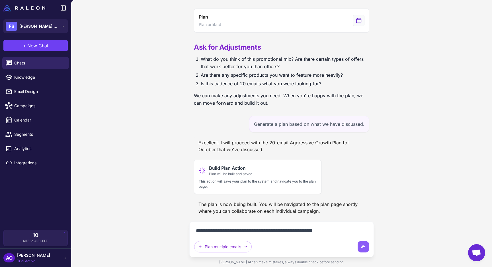
type textarea "**********"
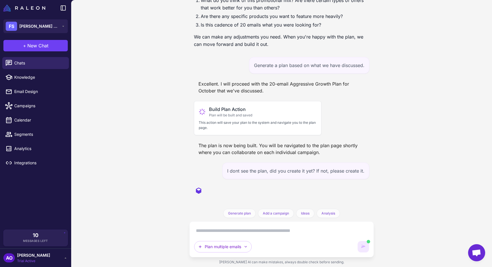
scroll to position [712, 0]
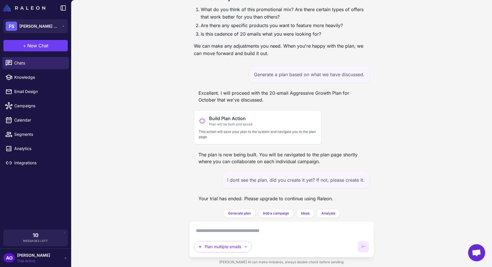
click at [51, 263] on div "AO [PERSON_NAME] Trial Active" at bounding box center [35, 257] width 71 height 19
click at [63, 260] on div "AO [PERSON_NAME] Trial Active" at bounding box center [35, 257] width 64 height 11
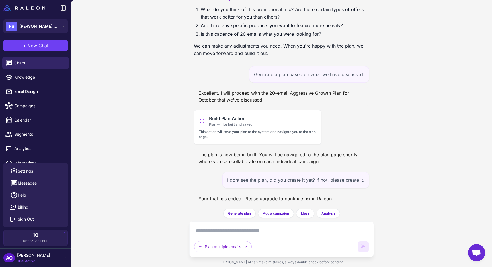
click at [149, 152] on div "Next Month's Marketing Plan Today store Processing store data... Help me plan m…" at bounding box center [281, 133] width 421 height 267
click at [36, 261] on span "Trial Active" at bounding box center [33, 260] width 33 height 5
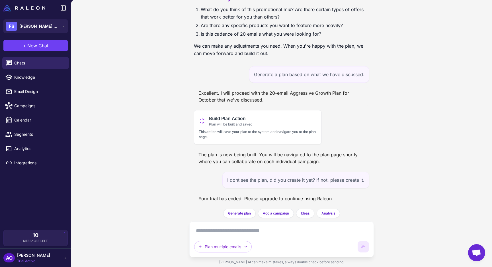
click at [54, 258] on div "AO Andres Ocampo Trial Active" at bounding box center [35, 257] width 64 height 11
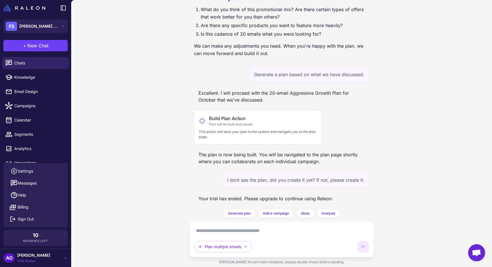
click at [125, 151] on div "Next Month's Marketing Plan Today store Processing store data... Help me plan m…" at bounding box center [281, 133] width 421 height 267
